Goal: Task Accomplishment & Management: Manage account settings

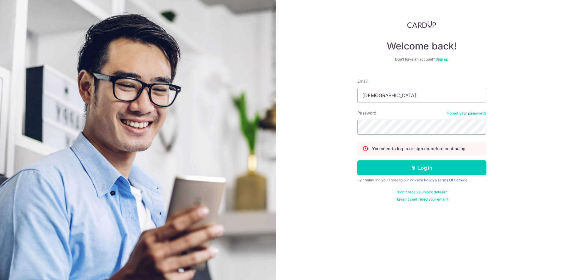
type input "[EMAIL_ADDRESS][DOMAIN_NAME]"
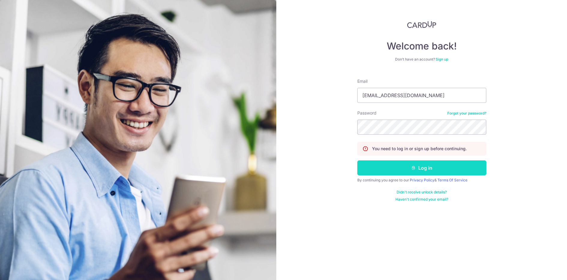
click at [432, 163] on button "Log in" at bounding box center [421, 167] width 129 height 15
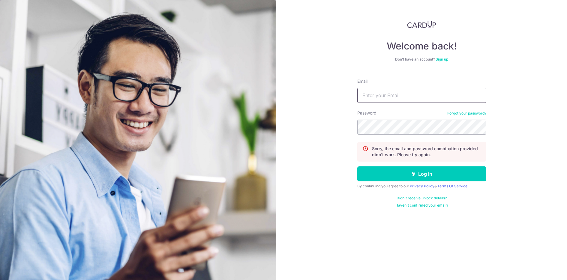
click at [400, 100] on input "Email" at bounding box center [421, 95] width 129 height 15
type input "[EMAIL_ADDRESS][DOMAIN_NAME]"
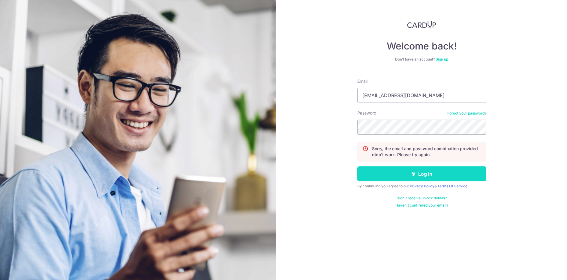
click at [430, 178] on button "Log in" at bounding box center [421, 173] width 129 height 15
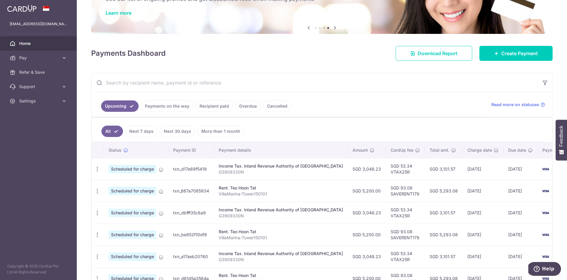
scroll to position [13, 0]
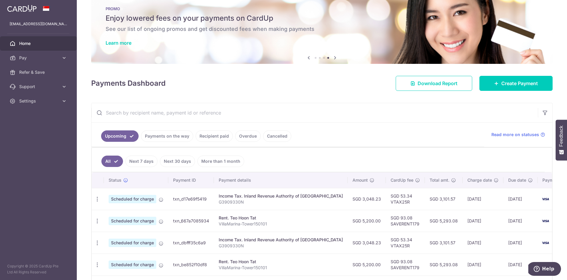
click at [274, 137] on link "Cancelled" at bounding box center [277, 135] width 28 height 11
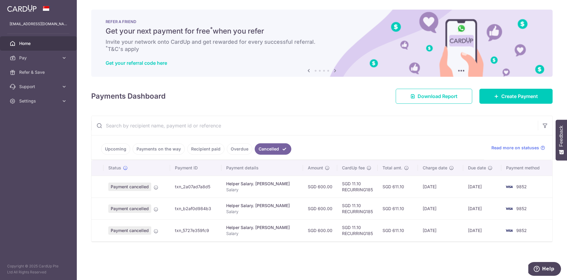
click at [117, 149] on link "Upcoming" at bounding box center [115, 148] width 29 height 11
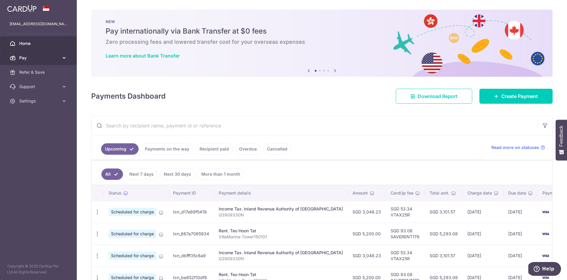
click at [64, 58] on icon at bounding box center [64, 58] width 6 height 6
click at [273, 147] on link "Cancelled" at bounding box center [277, 148] width 28 height 11
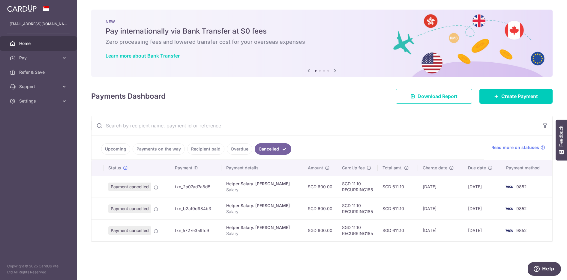
click at [519, 187] on span "9852" at bounding box center [521, 186] width 10 height 5
click at [156, 187] on icon at bounding box center [156, 187] width 5 height 5
click at [149, 185] on span "Payment cancelled" at bounding box center [129, 187] width 43 height 8
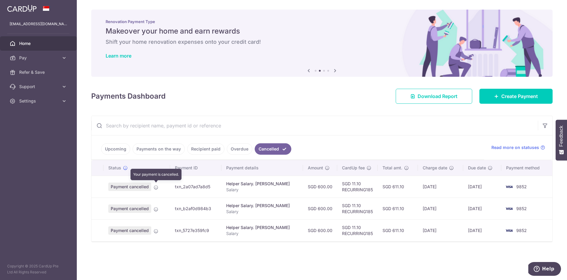
click at [157, 187] on icon at bounding box center [156, 187] width 5 height 5
click at [124, 166] on icon at bounding box center [125, 168] width 5 height 5
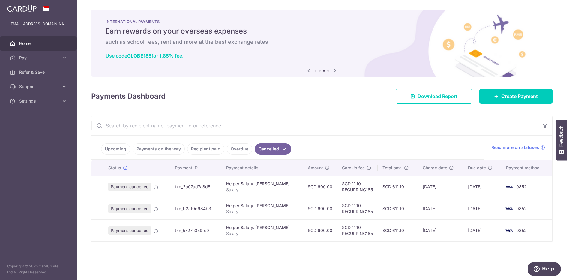
click at [113, 151] on link "Upcoming" at bounding box center [115, 148] width 29 height 11
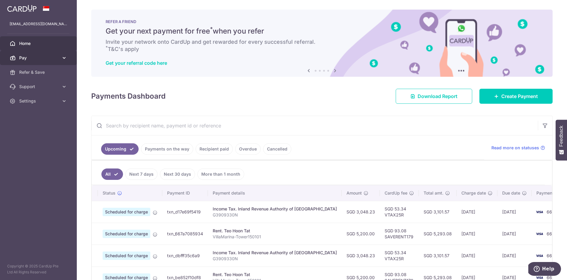
click at [66, 56] on icon at bounding box center [64, 58] width 6 height 6
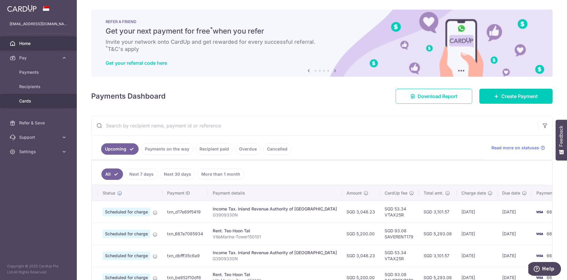
click at [32, 100] on span "Cards" at bounding box center [39, 101] width 40 height 6
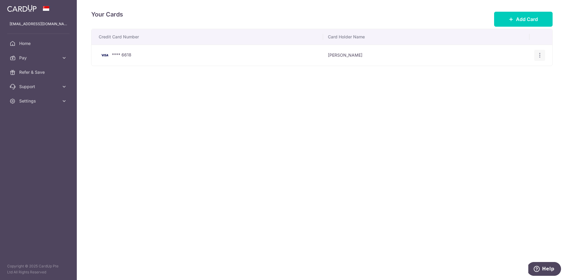
click at [539, 56] on icon "button" at bounding box center [539, 55] width 6 height 6
click at [518, 73] on span "View/Edit" at bounding box center [519, 71] width 41 height 7
click at [543, 56] on div "View/Edit Delete" at bounding box center [539, 55] width 11 height 11
click at [540, 55] on icon "button" at bounding box center [539, 55] width 6 height 6
click at [64, 57] on icon at bounding box center [64, 58] width 6 height 6
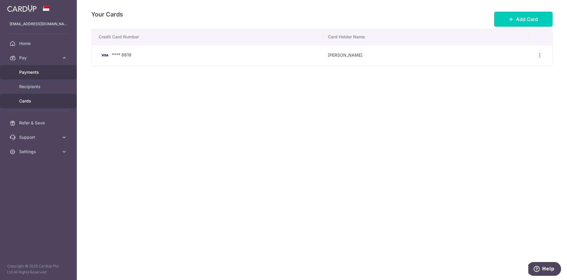
click at [44, 70] on span "Payments" at bounding box center [39, 72] width 40 height 6
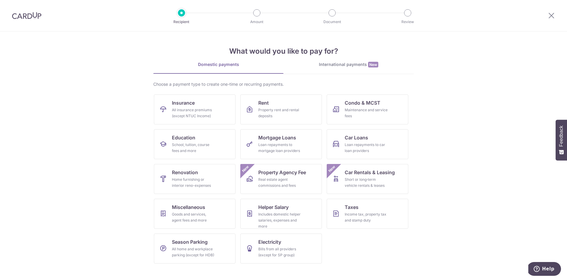
click at [22, 18] on img at bounding box center [26, 15] width 29 height 7
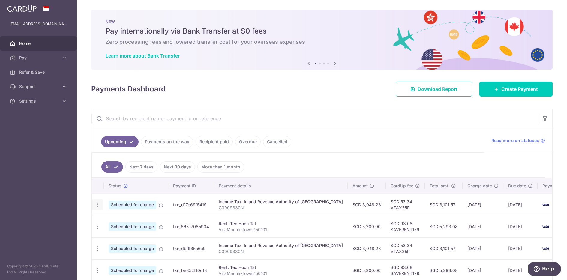
click at [97, 203] on icon "button" at bounding box center [97, 205] width 6 height 6
click at [278, 142] on link "Cancelled" at bounding box center [277, 141] width 28 height 11
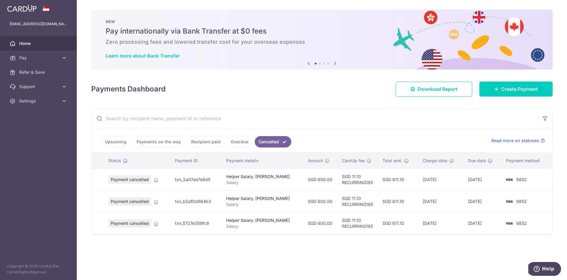
click at [100, 200] on td at bounding box center [97, 201] width 12 height 22
